Goal: Transaction & Acquisition: Purchase product/service

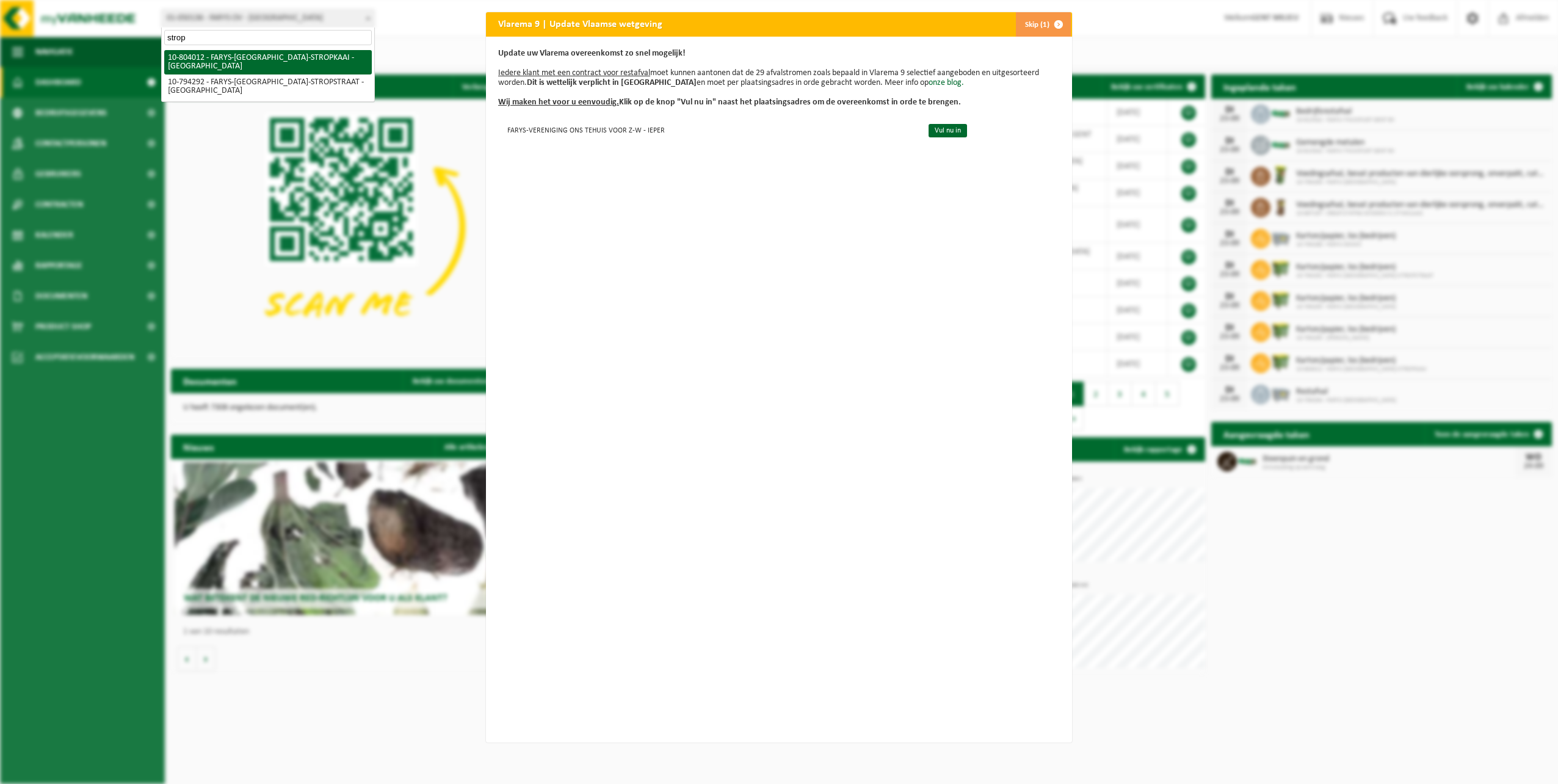
type input "strop"
select select "34324"
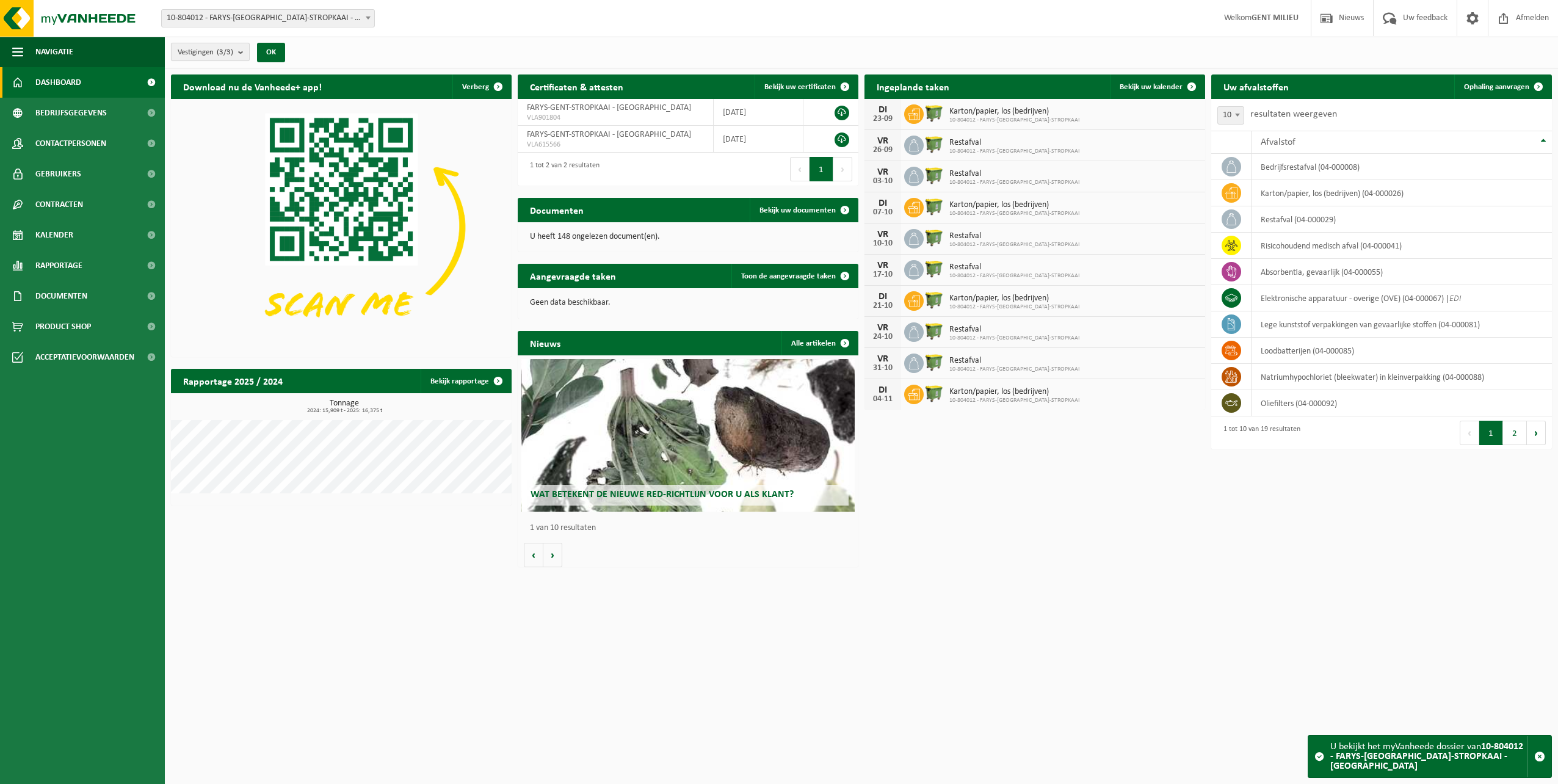
click at [213, 51] on span "Vestigingen (3/3)" at bounding box center [205, 52] width 56 height 18
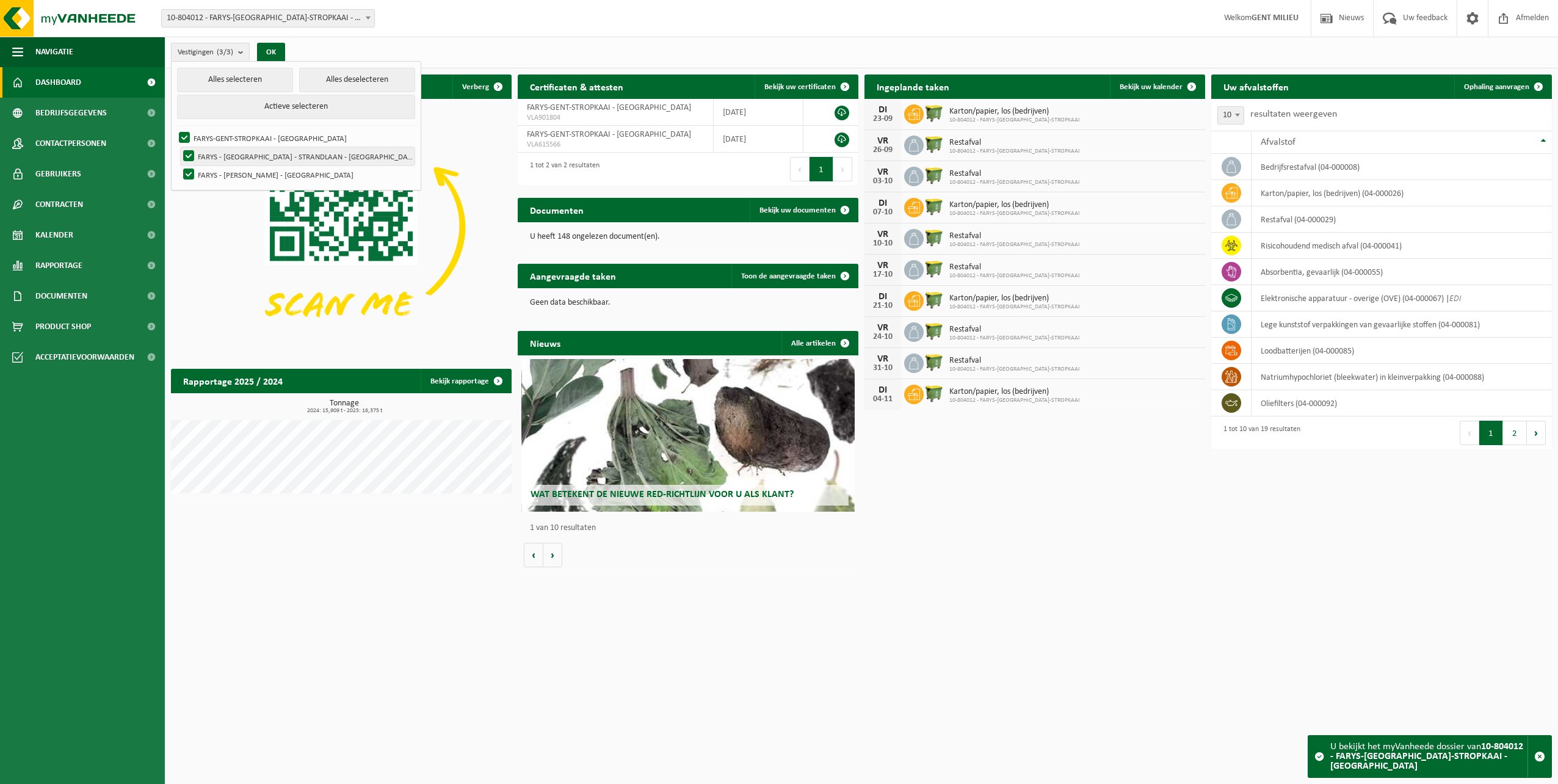
click at [217, 157] on label "FARYS - [GEOGRAPHIC_DATA] - STRANDLAAN - [GEOGRAPHIC_DATA]" at bounding box center [297, 155] width 233 height 18
click at [179, 147] on input "FARYS - [GEOGRAPHIC_DATA] - STRANDLAAN - [GEOGRAPHIC_DATA]" at bounding box center [178, 147] width 1 height 1
checkbox input "false"
click at [223, 169] on label "FARYS - JAN YOENS - GENT" at bounding box center [297, 174] width 233 height 18
click at [179, 166] on input "FARYS - JAN YOENS - GENT" at bounding box center [178, 165] width 1 height 1
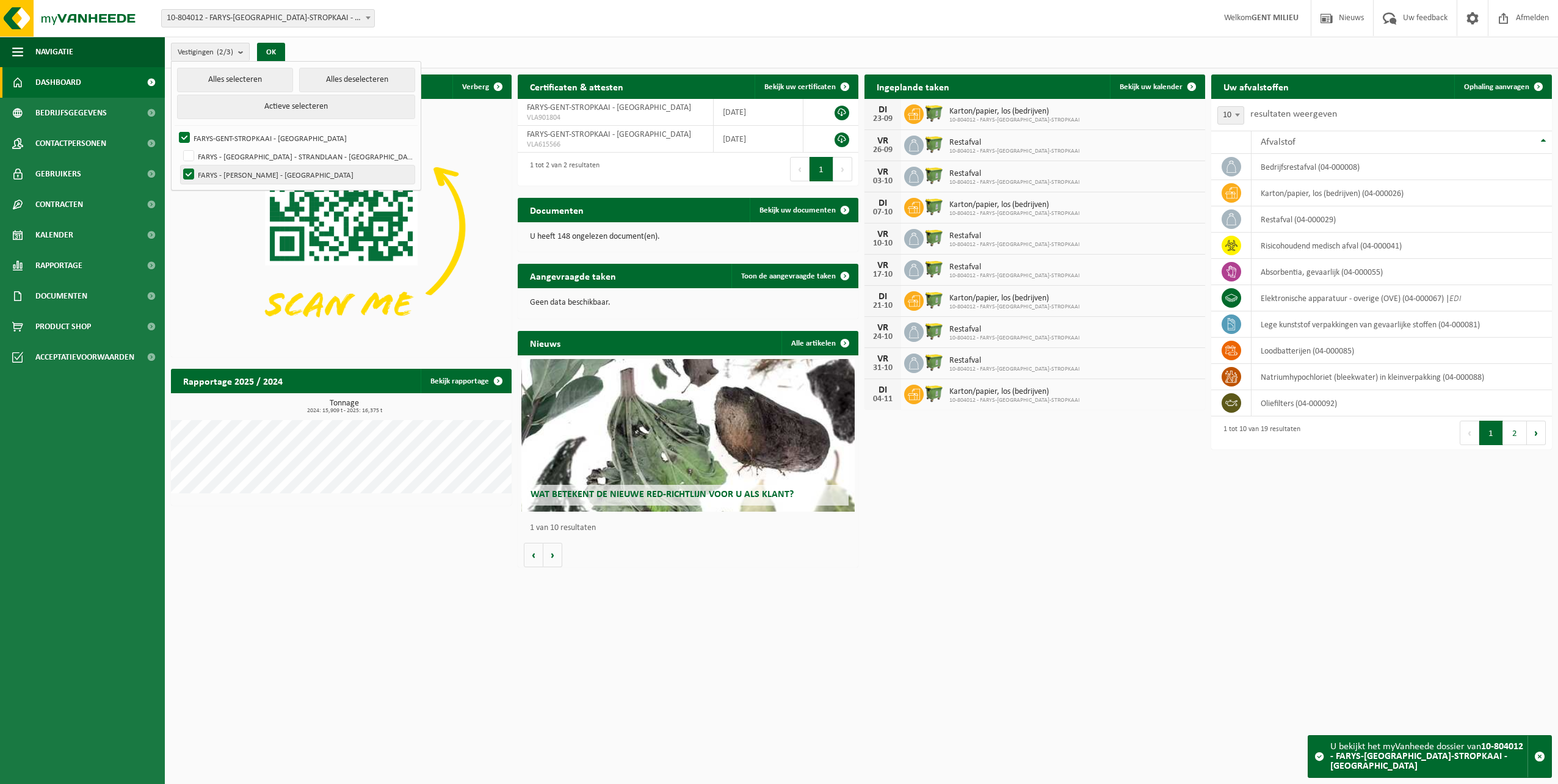
checkbox input "false"
click at [279, 56] on button "OK" at bounding box center [271, 52] width 28 height 20
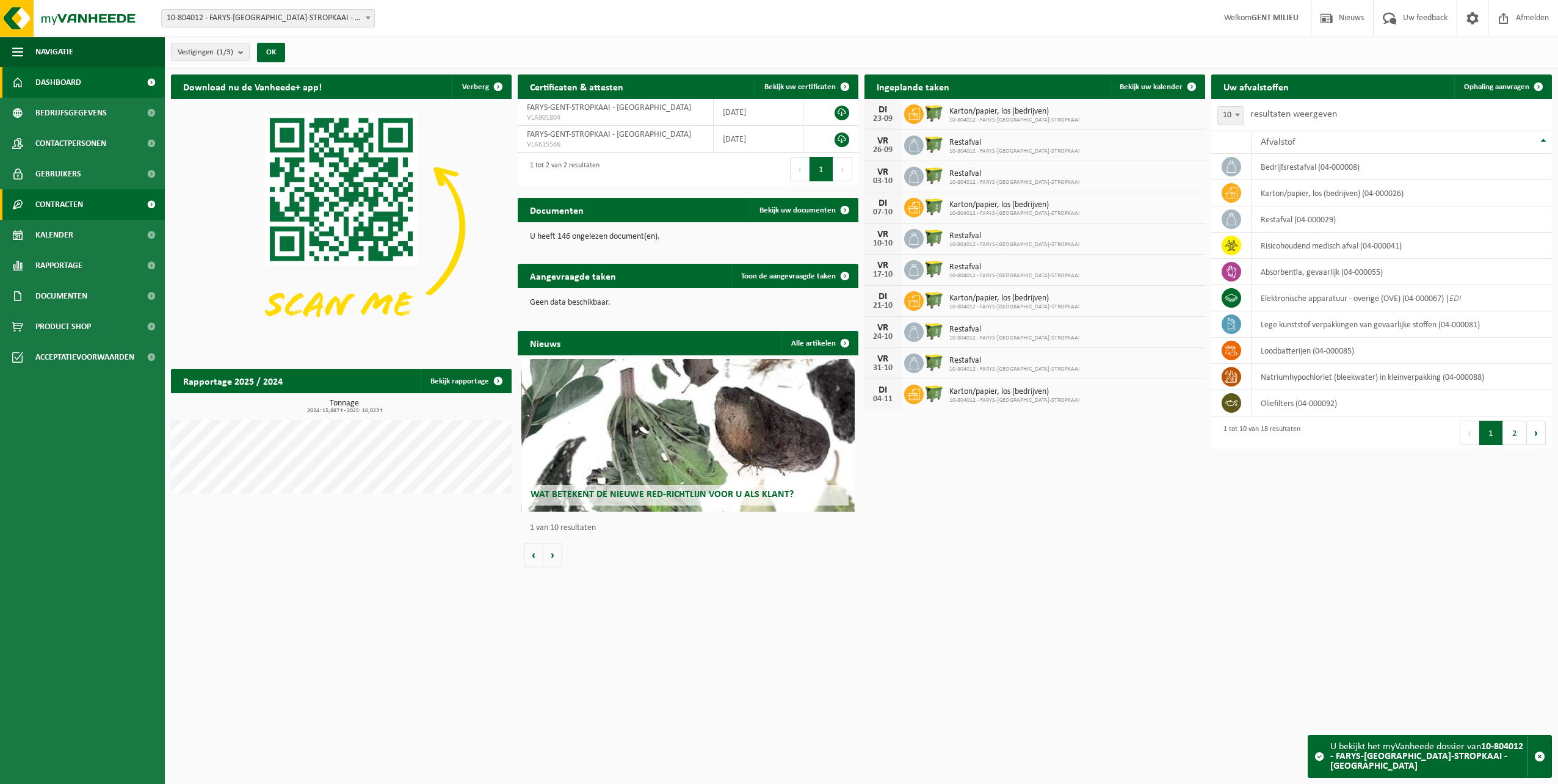
click at [69, 207] on span "Contracten" at bounding box center [59, 204] width 48 height 30
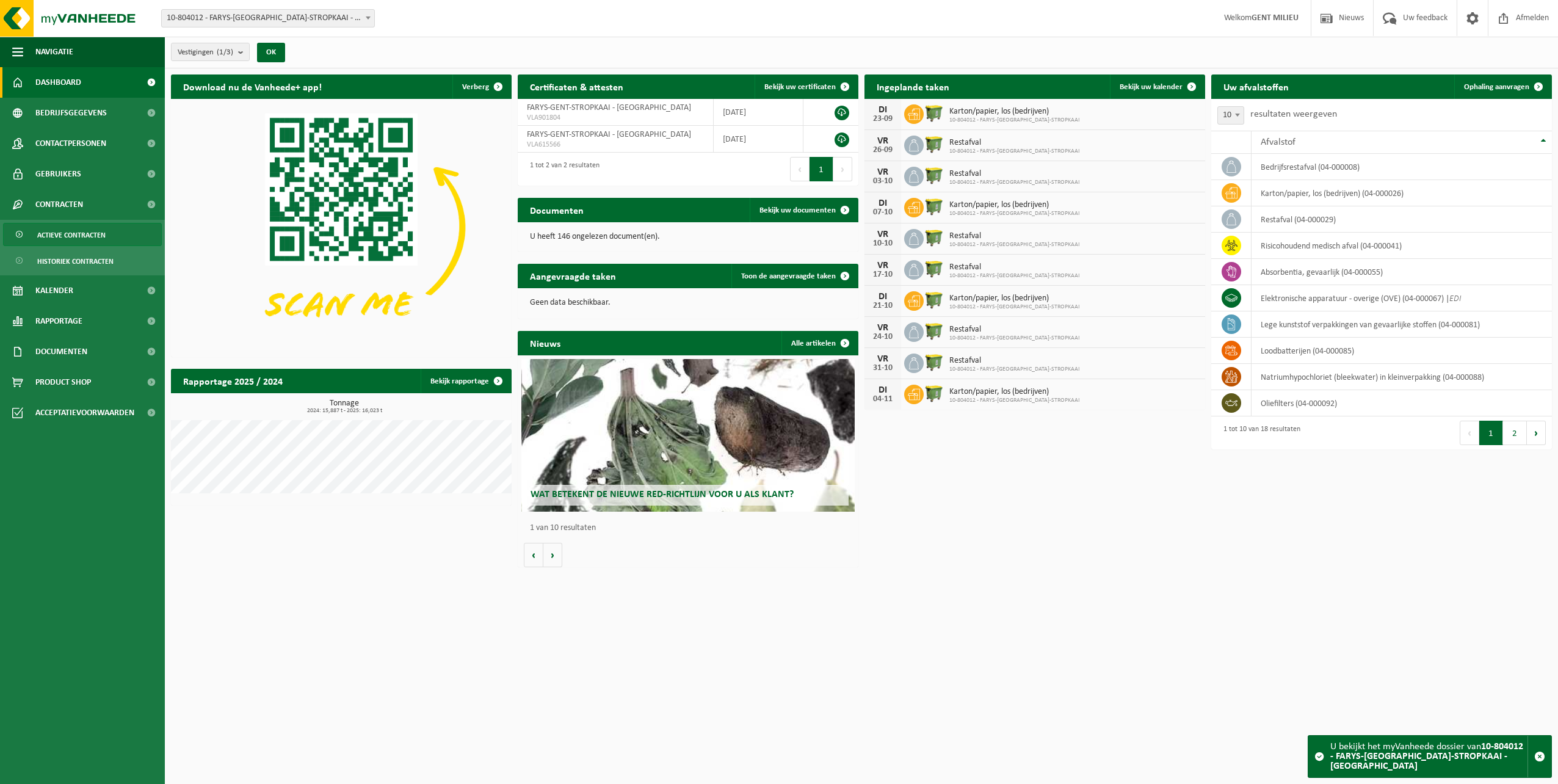
click at [73, 228] on span "Actieve contracten" at bounding box center [72, 234] width 69 height 24
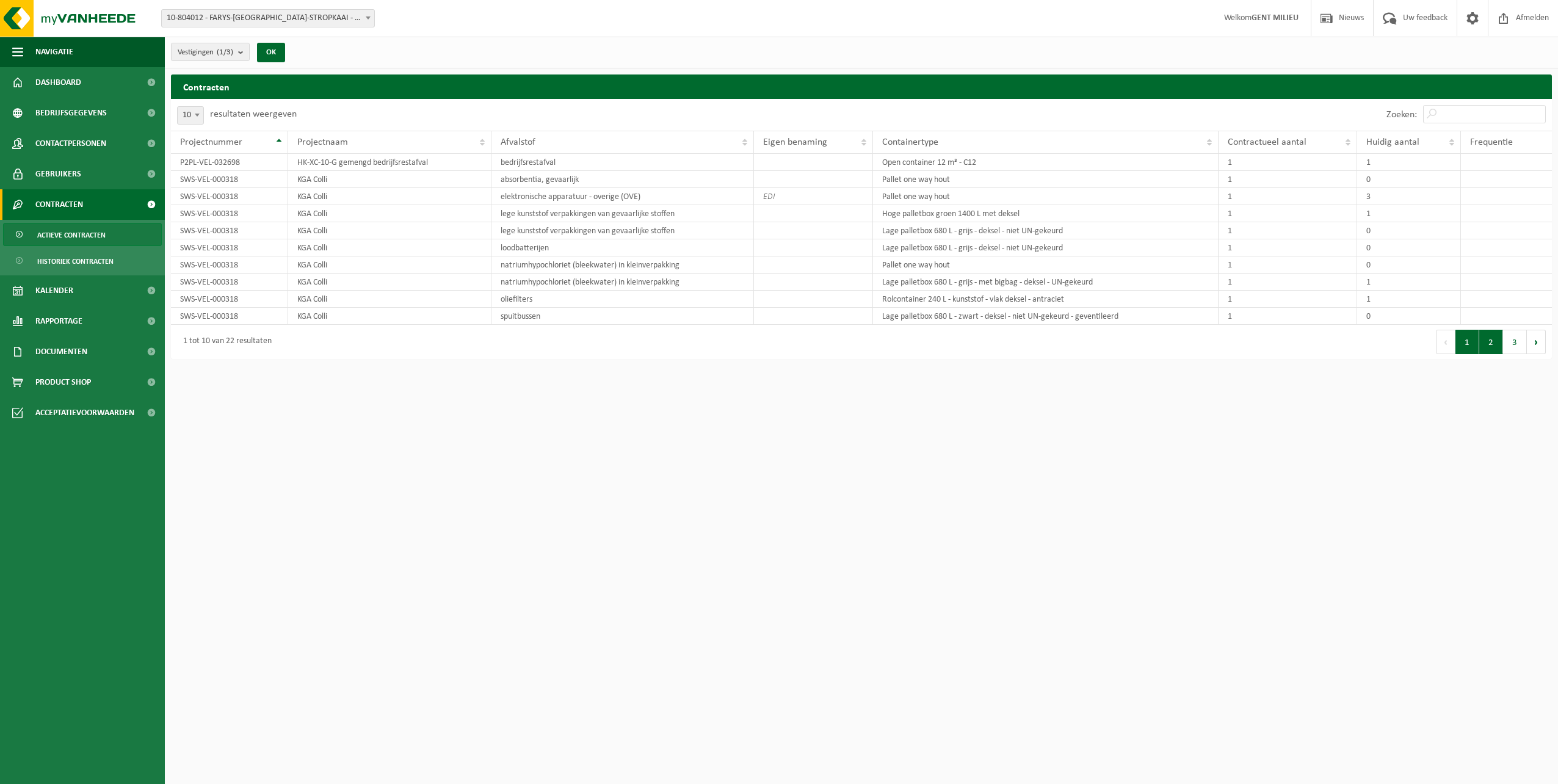
click at [1490, 348] on button "2" at bounding box center [1490, 342] width 24 height 24
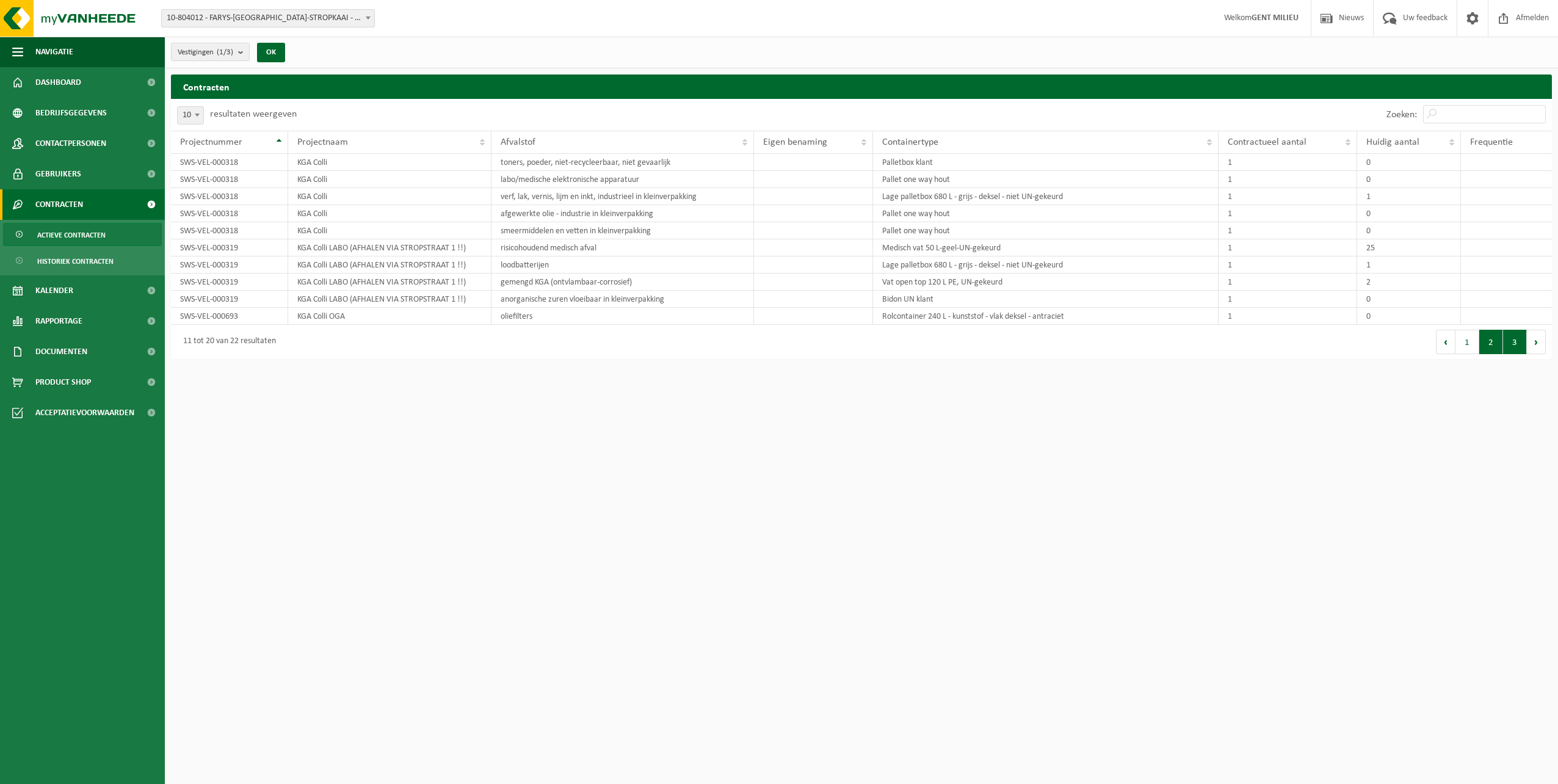
click at [1512, 343] on button "3" at bounding box center [1514, 342] width 24 height 24
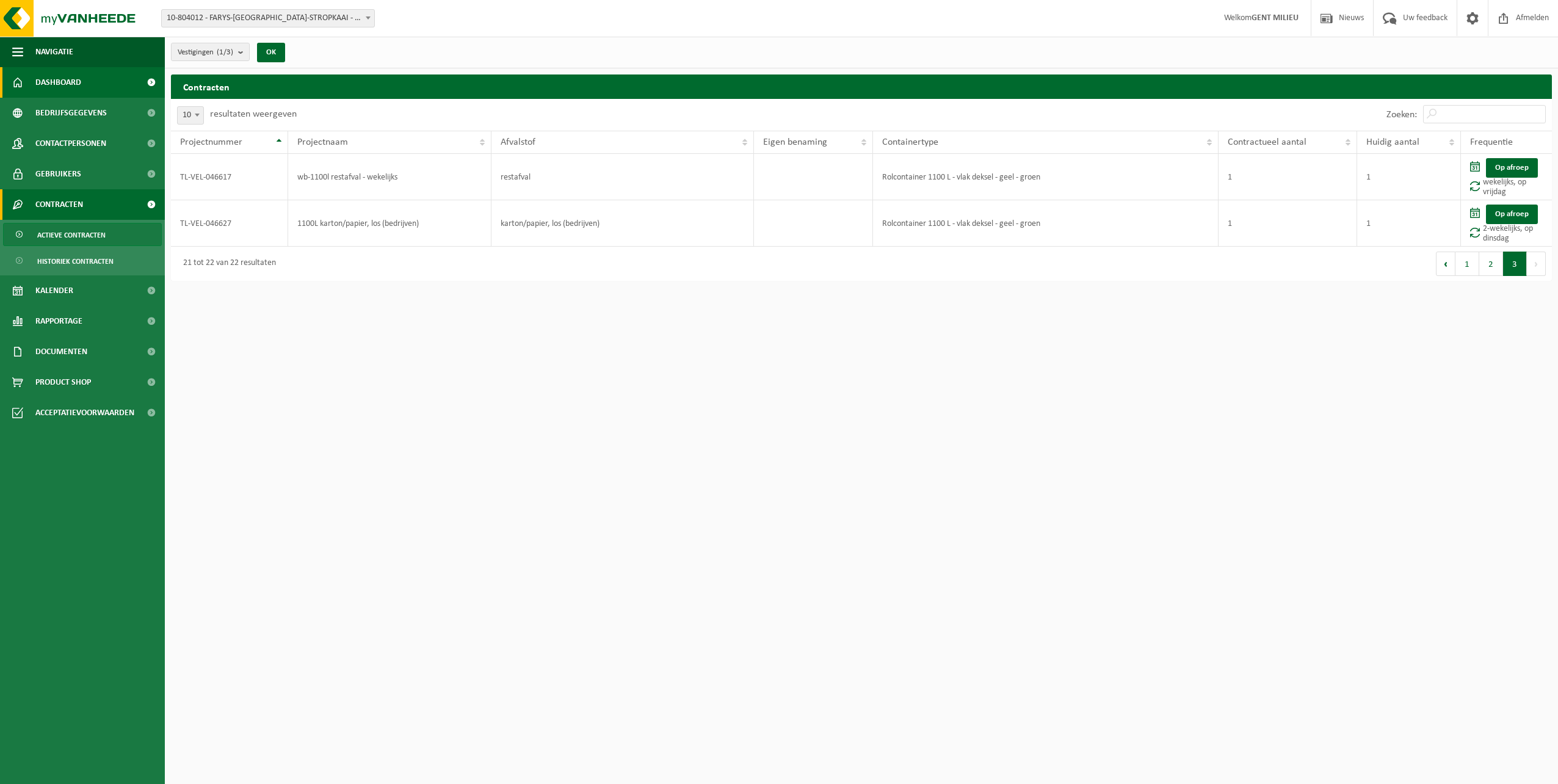
click at [48, 87] on span "Dashboard" at bounding box center [58, 82] width 46 height 30
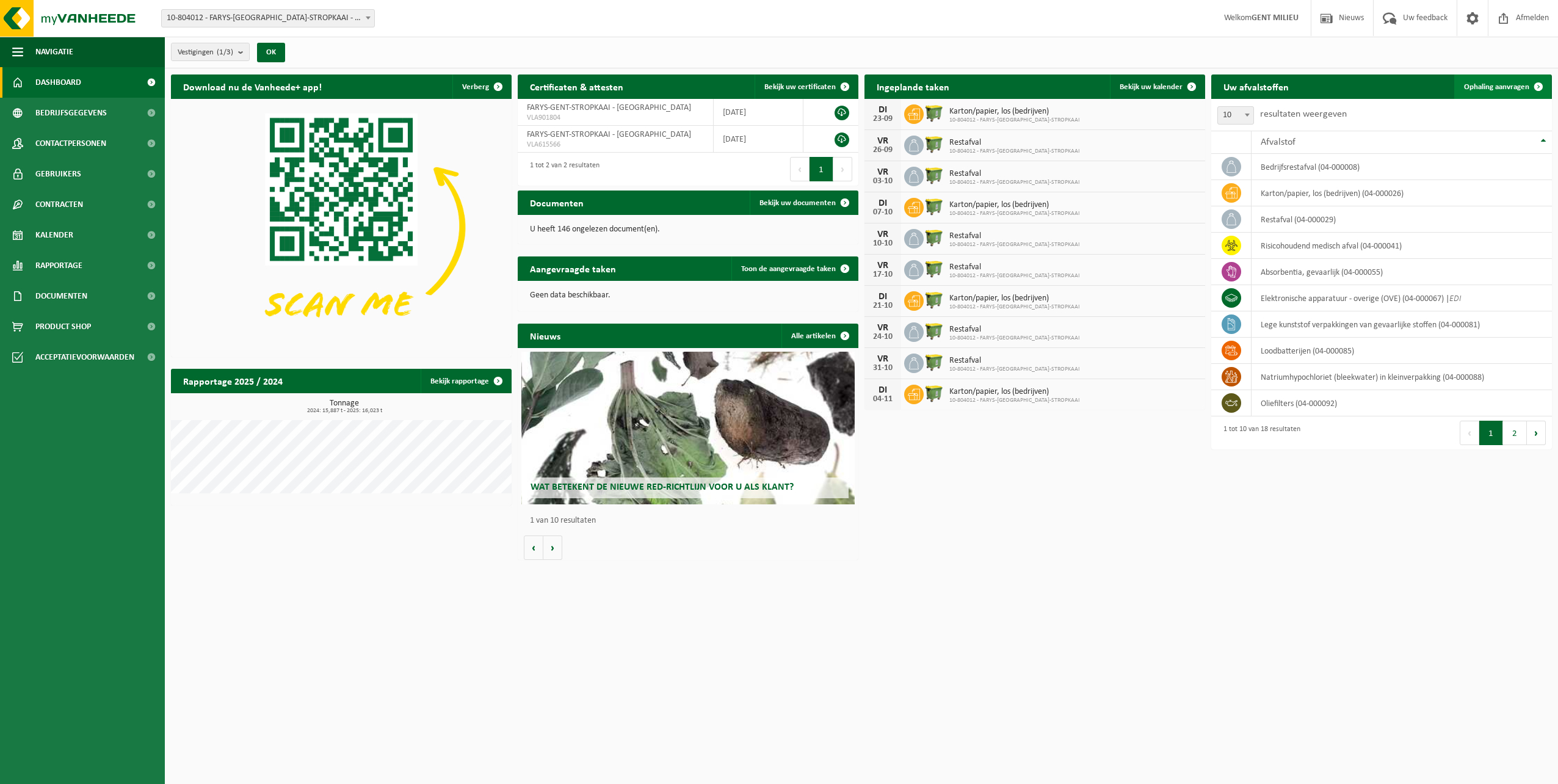
click at [1485, 83] on span "Ophaling aanvragen" at bounding box center [1496, 87] width 65 height 8
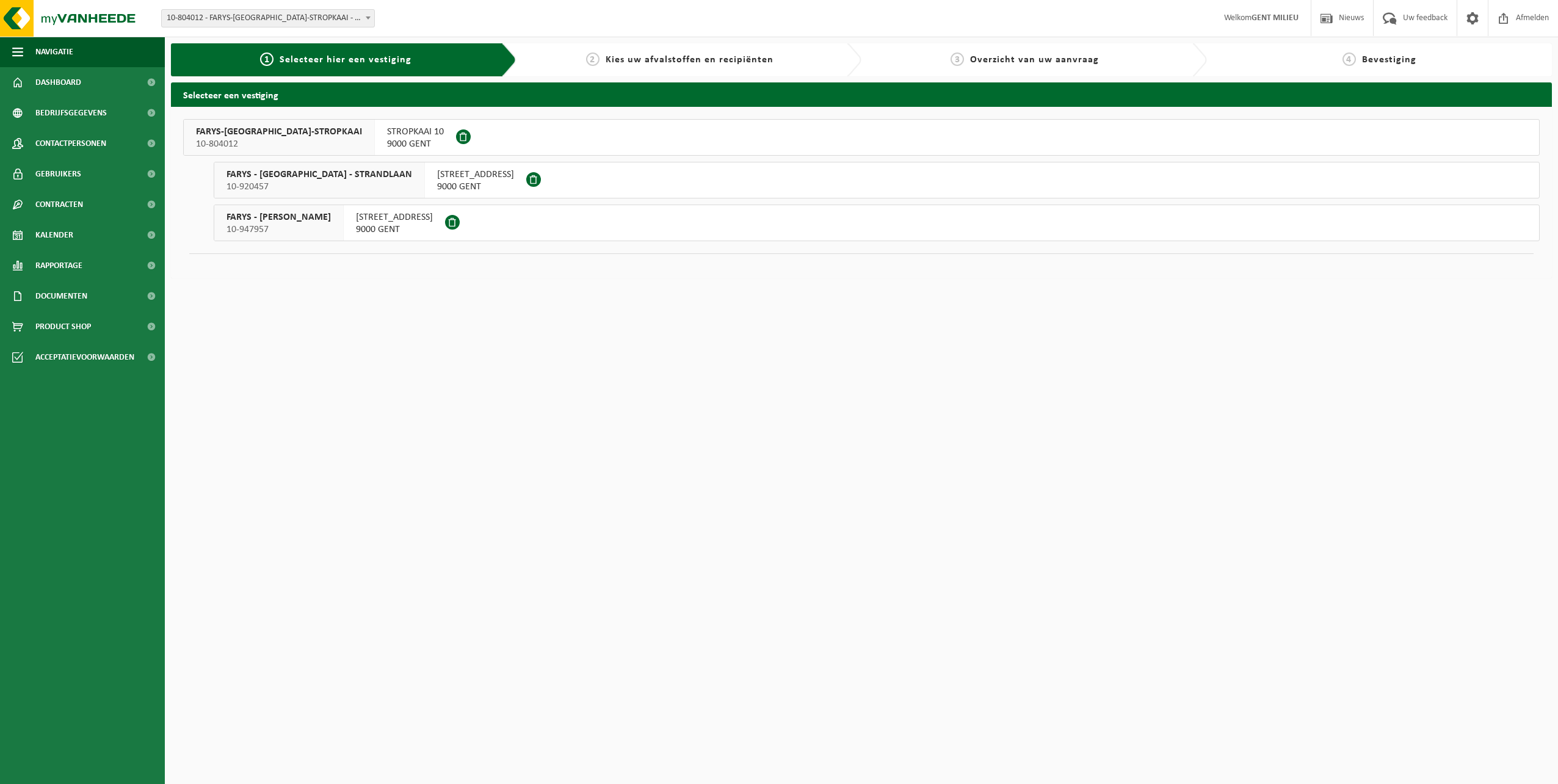
click at [273, 134] on span "FARYS-[GEOGRAPHIC_DATA]-STROPKAAI" at bounding box center [279, 132] width 166 height 12
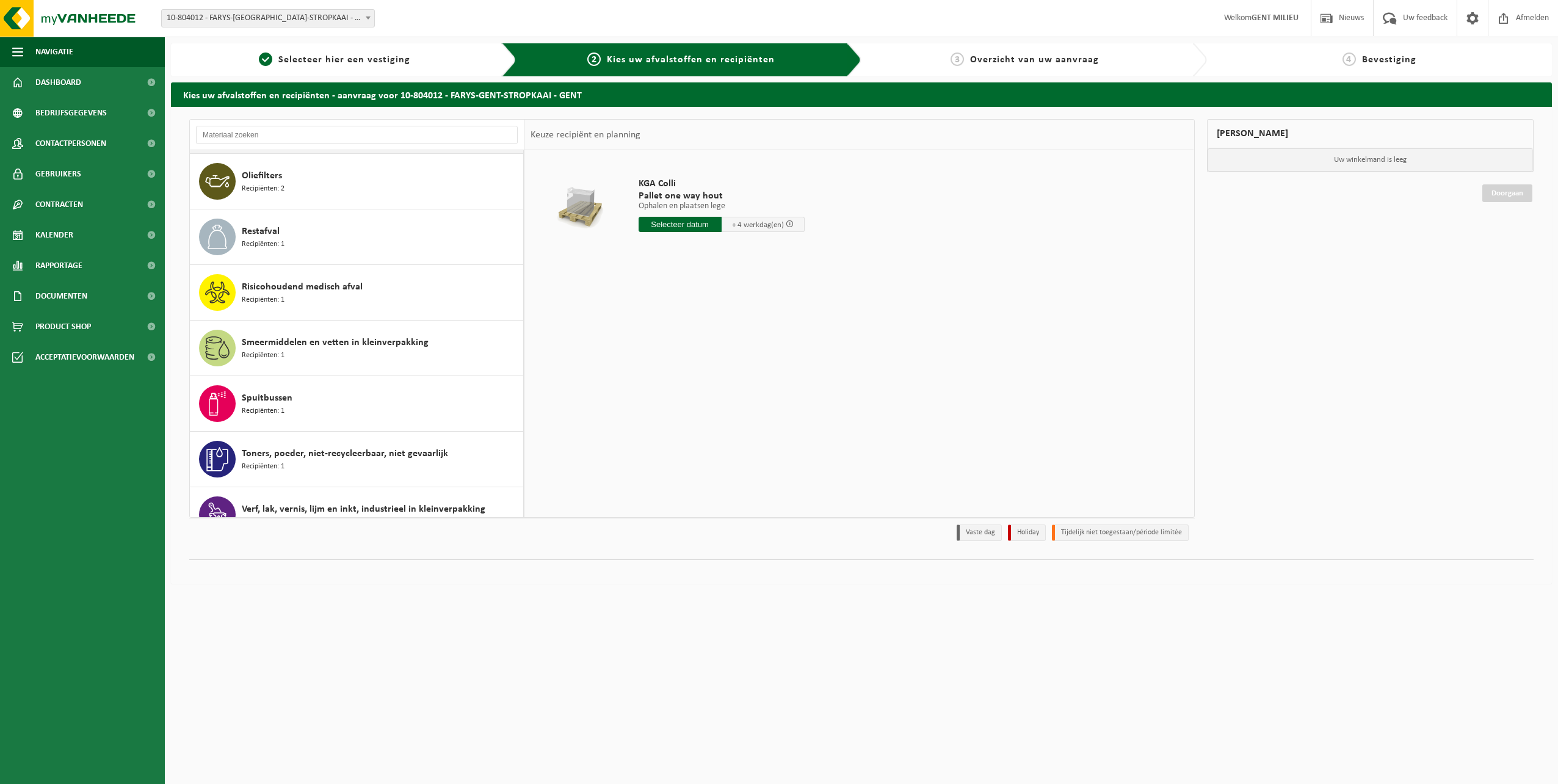
scroll to position [633, 0]
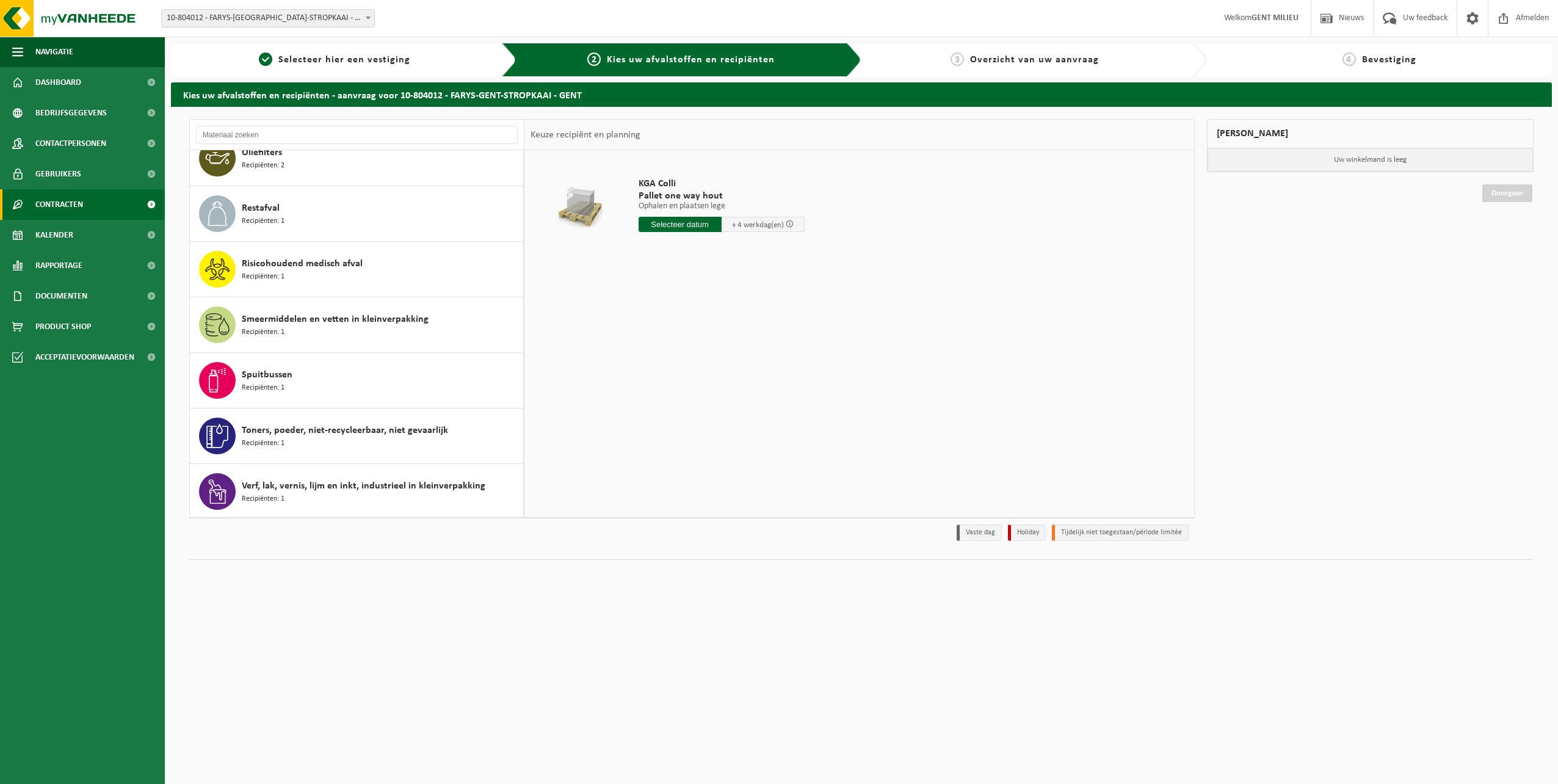
click at [60, 203] on span "Contracten" at bounding box center [59, 204] width 48 height 30
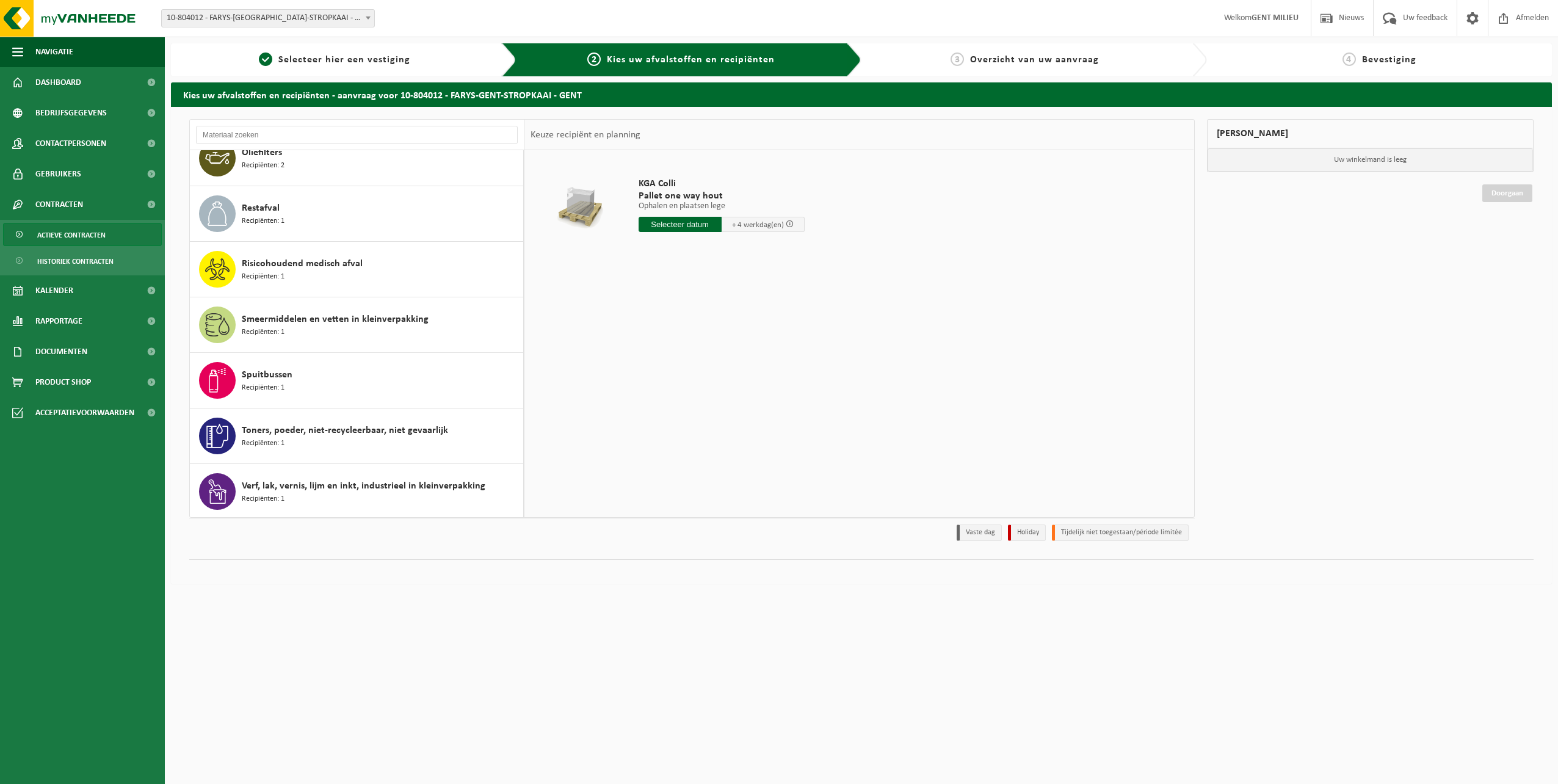
click at [60, 231] on span "Actieve contracten" at bounding box center [72, 234] width 69 height 24
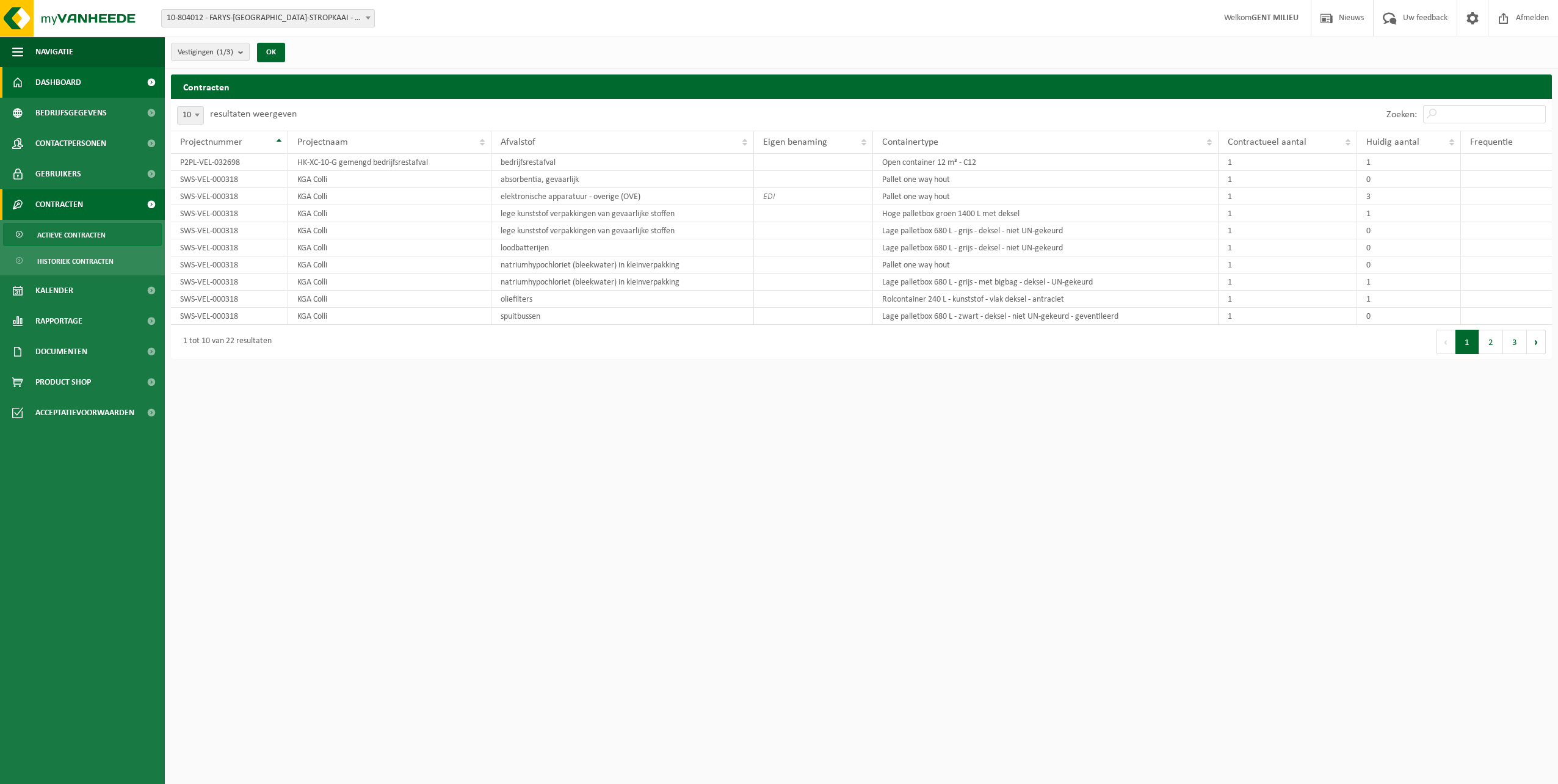
click at [61, 85] on span "Dashboard" at bounding box center [58, 82] width 46 height 30
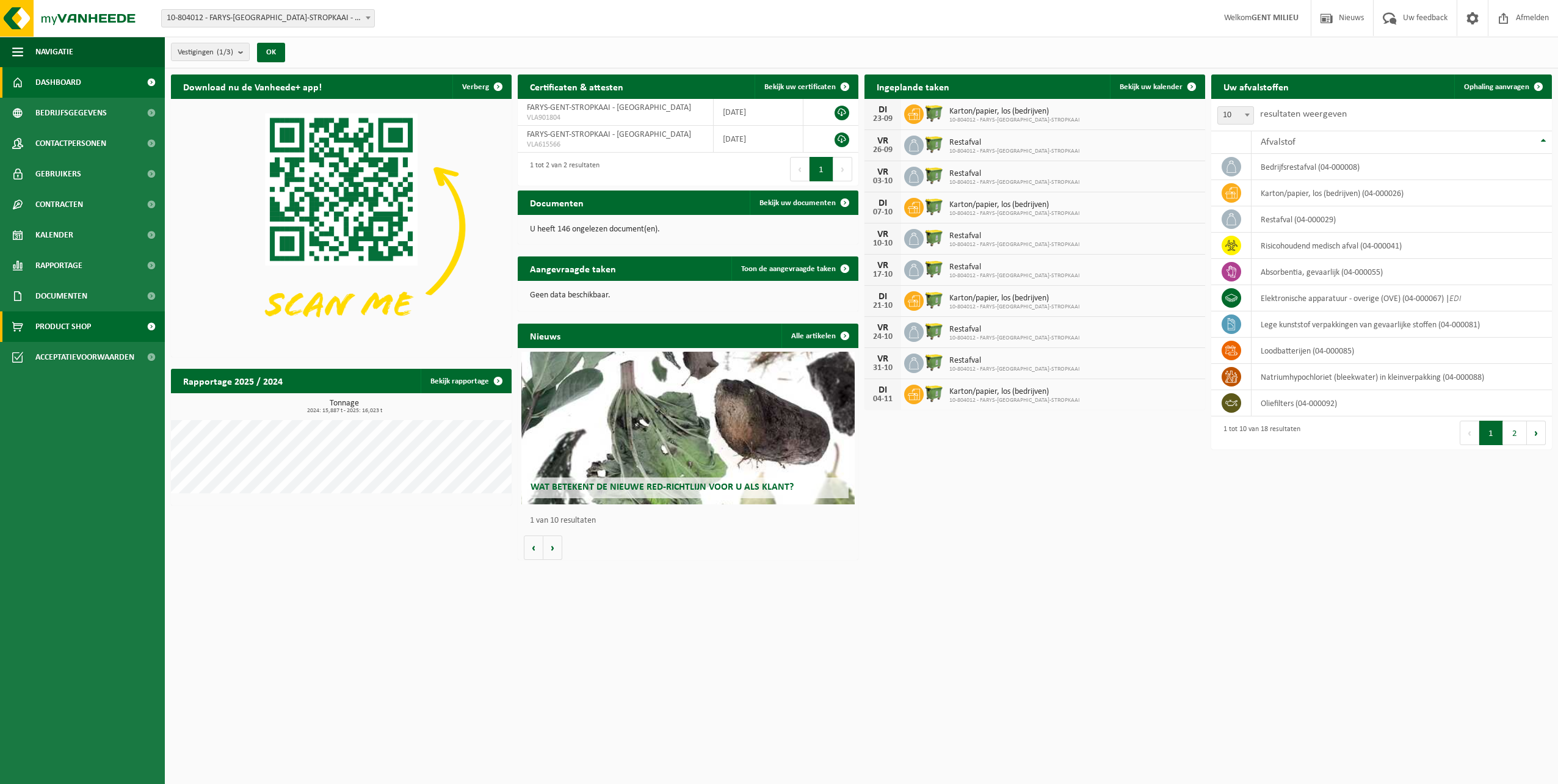
click at [58, 325] on span "Product Shop" at bounding box center [63, 327] width 56 height 30
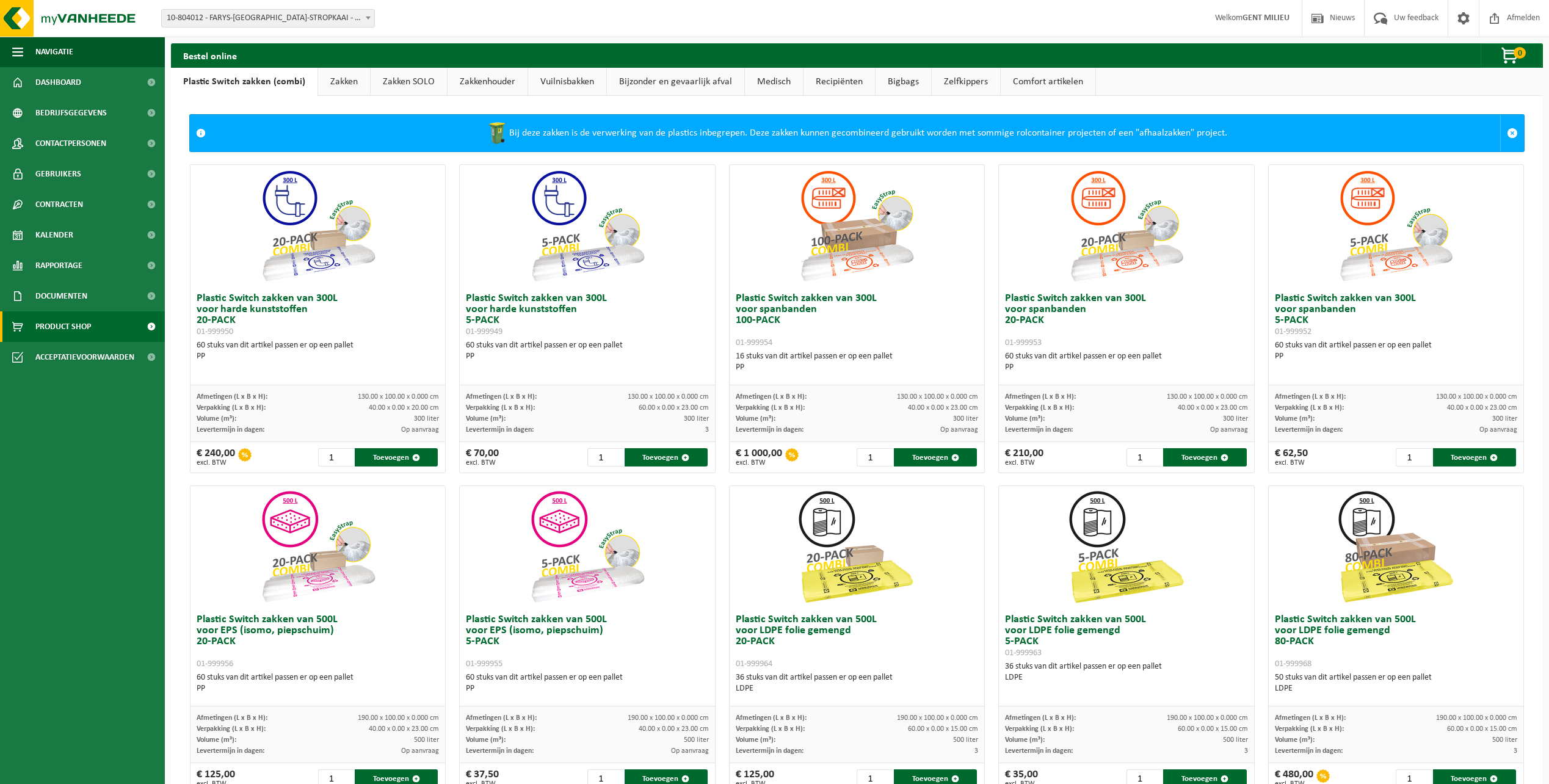
click at [353, 75] on link "Zakken" at bounding box center [344, 82] width 52 height 28
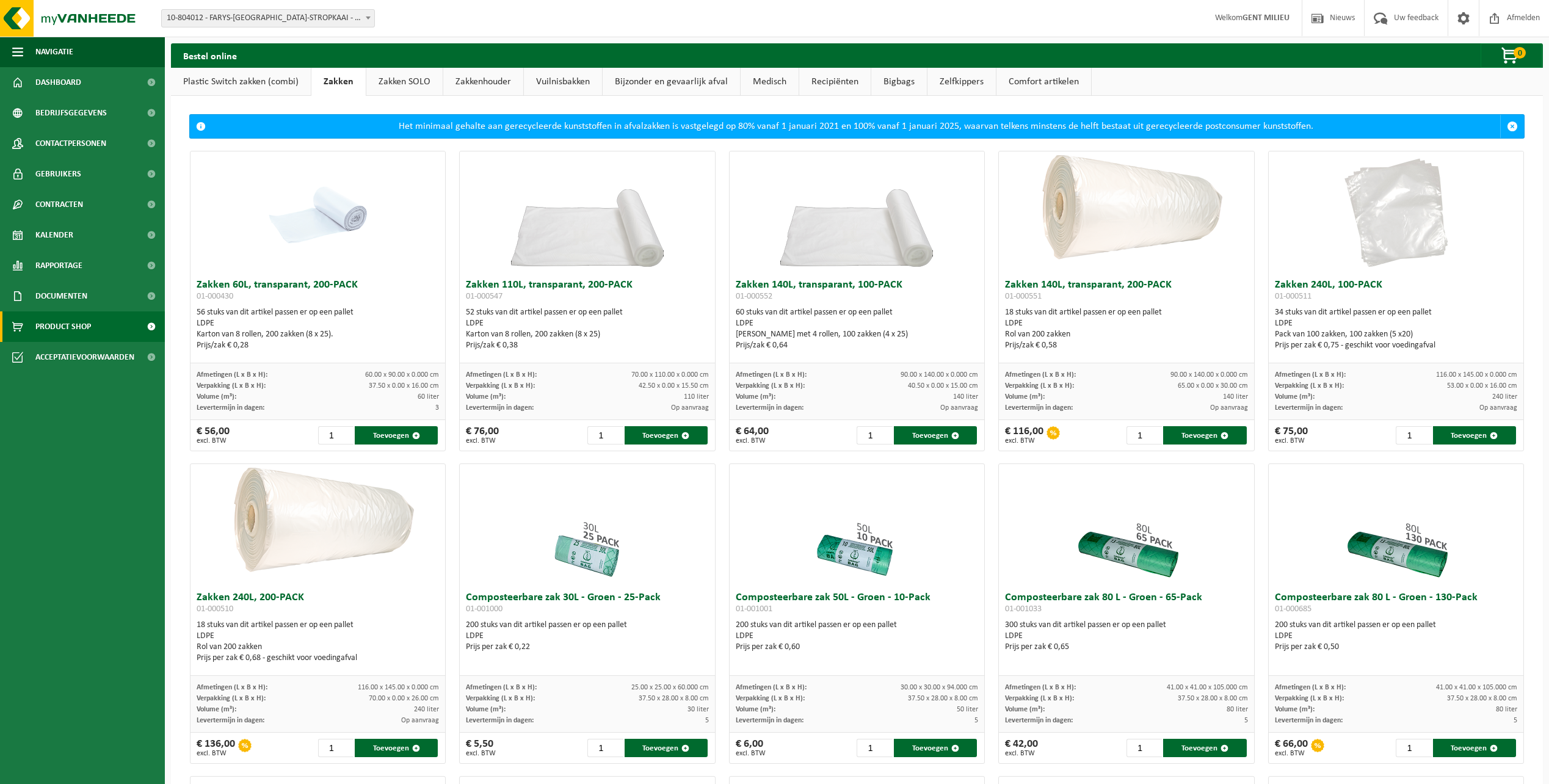
click at [381, 79] on link "Zakken SOLO" at bounding box center [404, 82] width 76 height 28
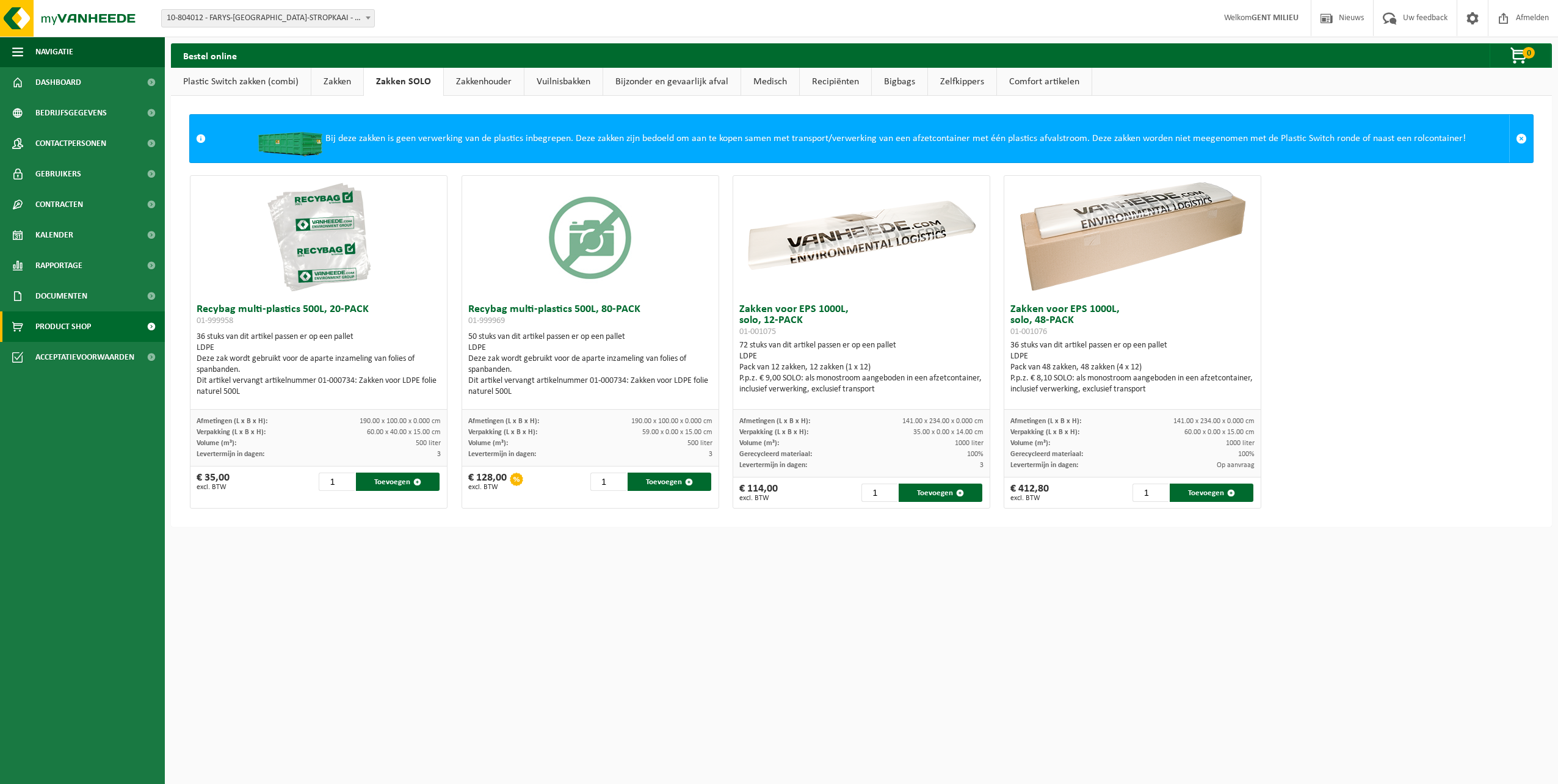
click at [288, 82] on link "Plastic Switch zakken (combi)" at bounding box center [241, 82] width 139 height 28
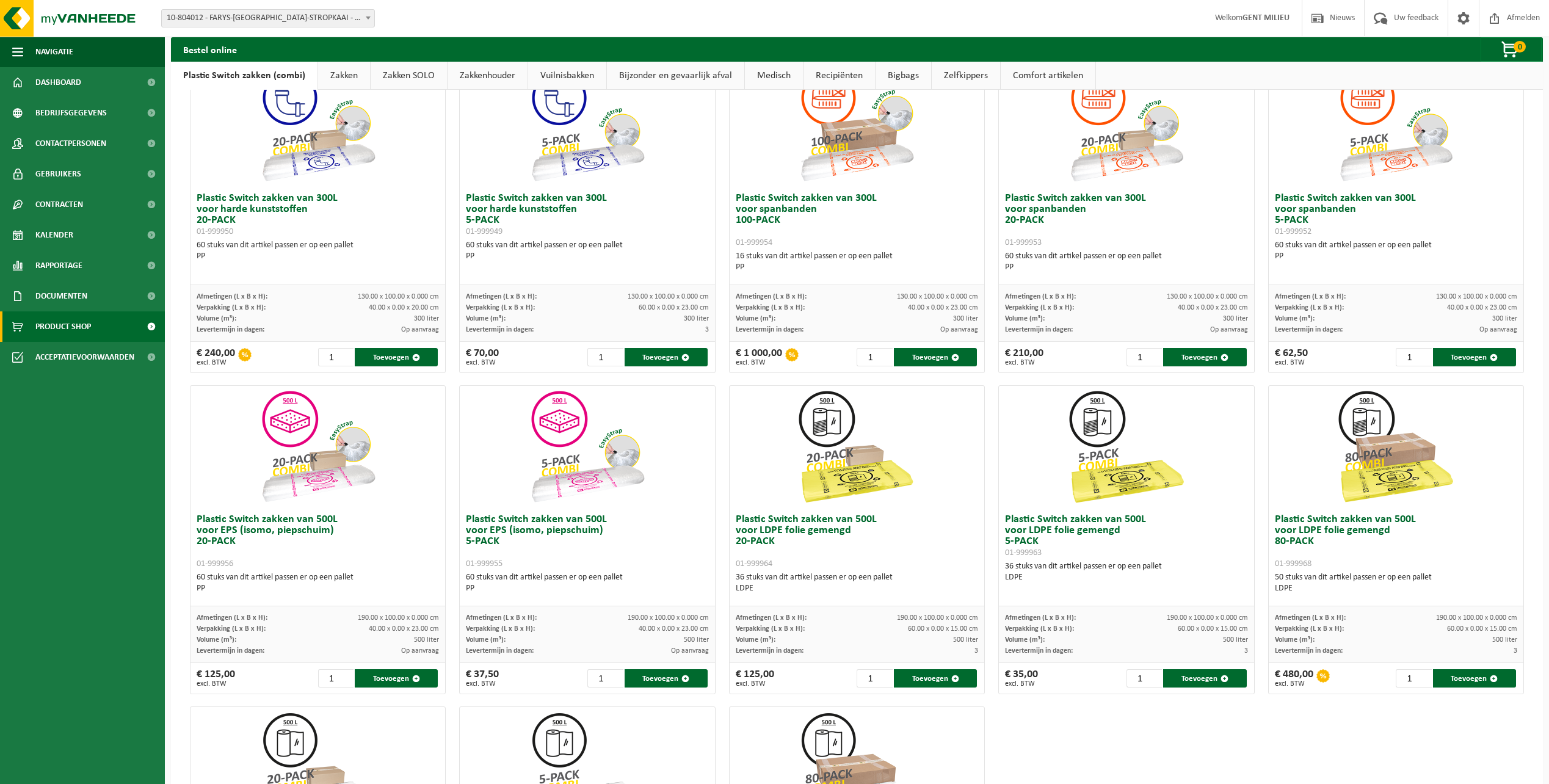
scroll to position [122, 0]
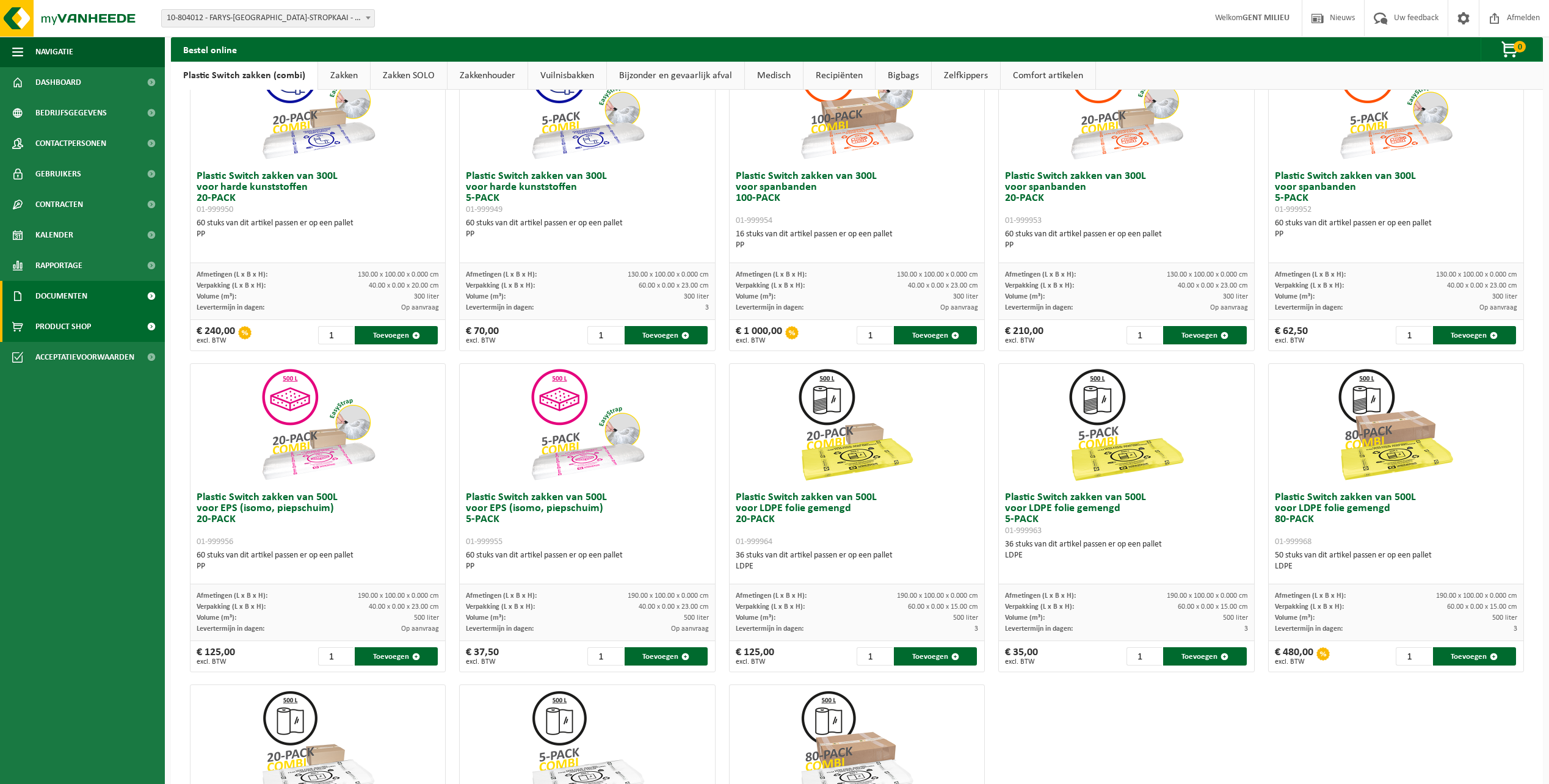
click at [73, 296] on span "Documenten" at bounding box center [61, 296] width 52 height 30
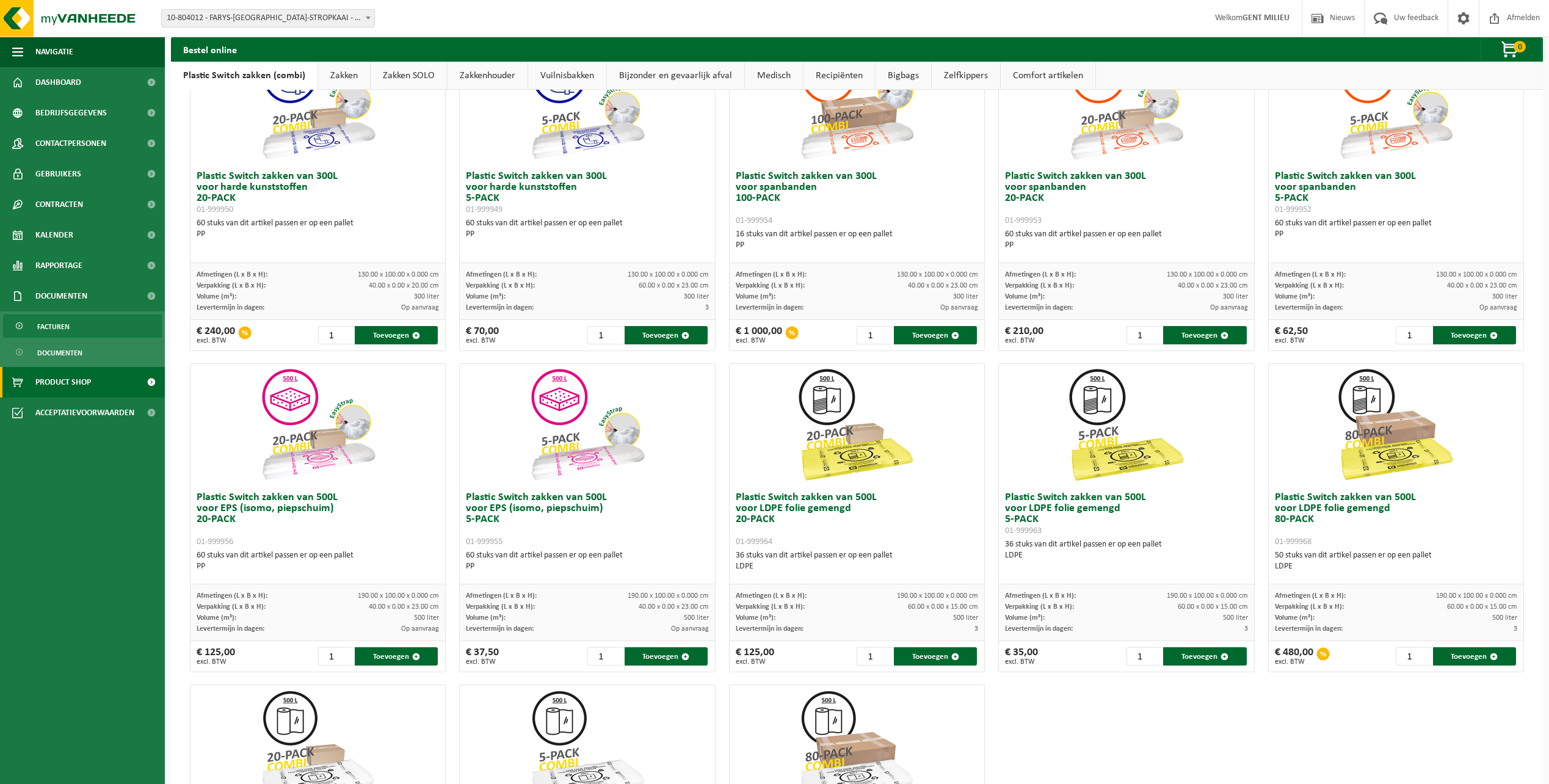
click at [58, 329] on span "Facturen" at bounding box center [54, 327] width 32 height 24
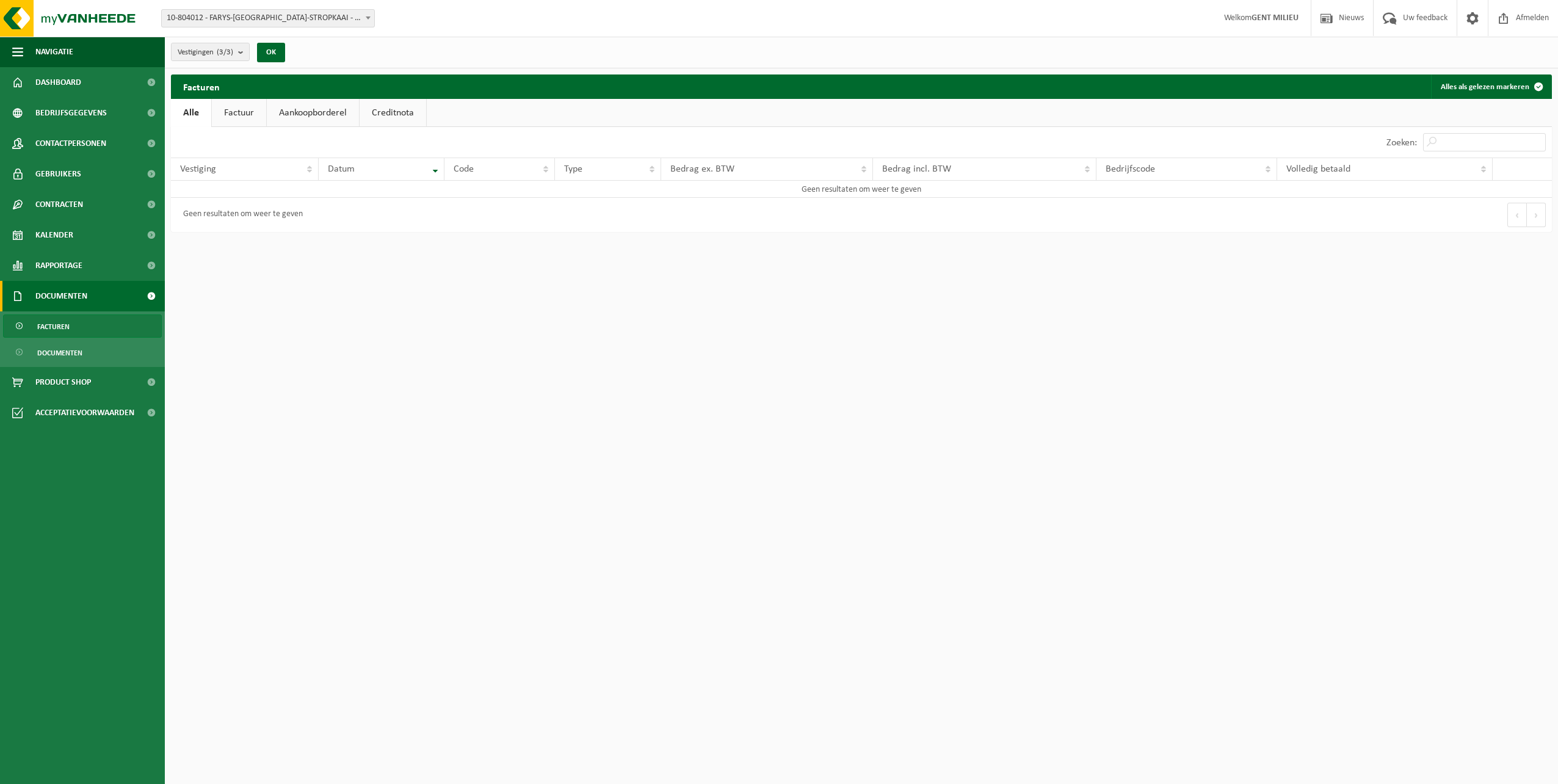
click at [229, 112] on link "Factuur" at bounding box center [239, 113] width 55 height 28
click at [299, 114] on link "Aankoopborderel" at bounding box center [314, 113] width 92 height 28
click at [229, 112] on link "Factuur" at bounding box center [238, 113] width 55 height 28
click at [63, 381] on span "Product Shop" at bounding box center [63, 382] width 56 height 30
